Goal: Information Seeking & Learning: Learn about a topic

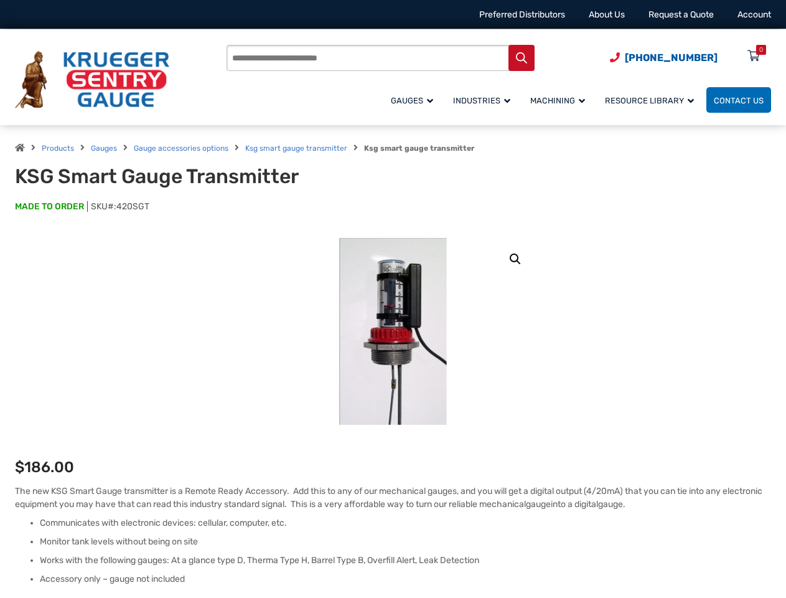
click at [424, 61] on input "Products search" at bounding box center [381, 58] width 308 height 26
click at [516, 259] on link "🔍" at bounding box center [515, 259] width 22 height 22
click at [424, 61] on input "Products search" at bounding box center [381, 58] width 308 height 26
click at [516, 259] on link "🔍" at bounding box center [515, 259] width 22 height 22
